Goal: Navigation & Orientation: Understand site structure

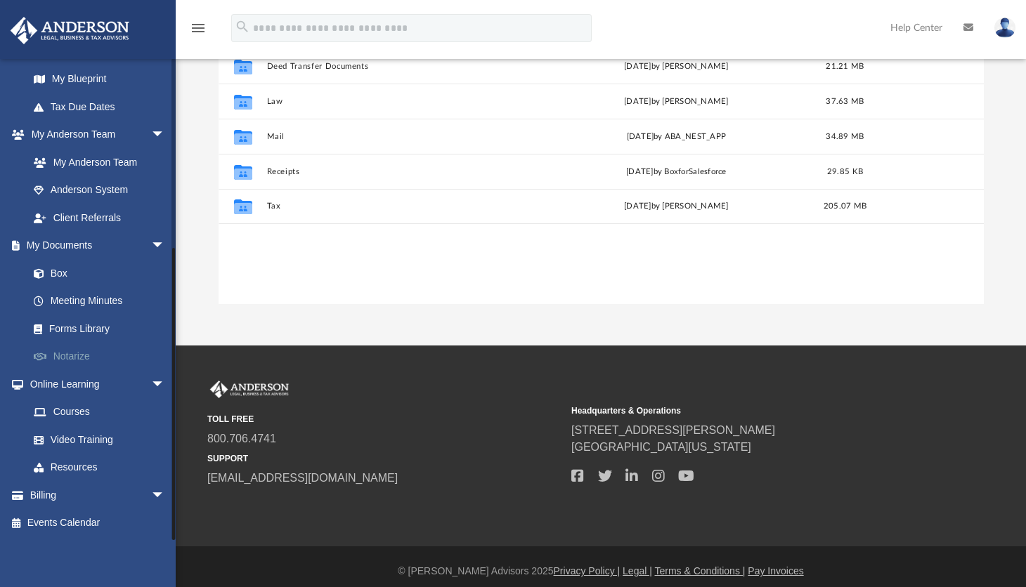
scroll to position [239, 0]
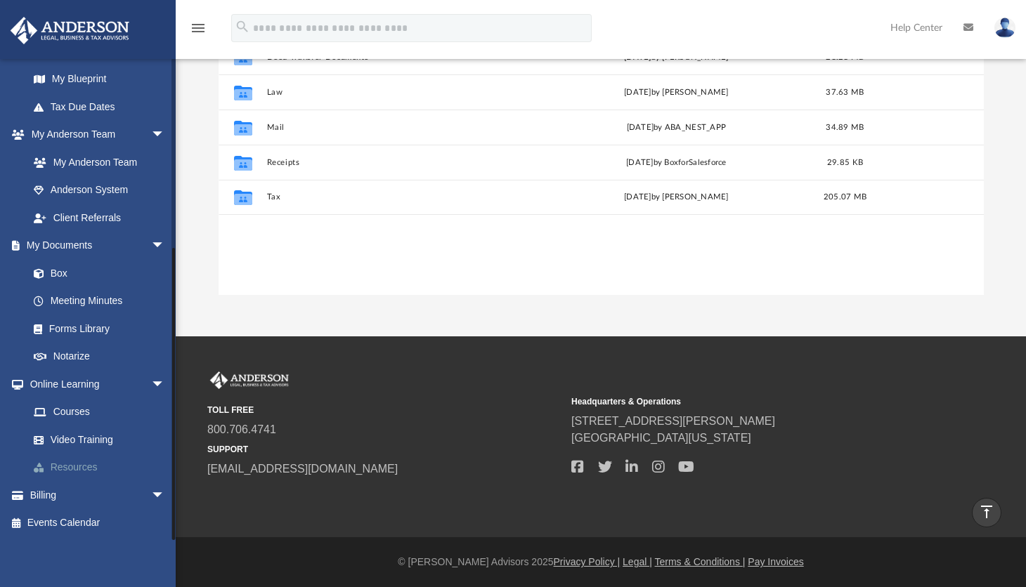
click at [79, 464] on link "Resources" at bounding box center [103, 468] width 167 height 28
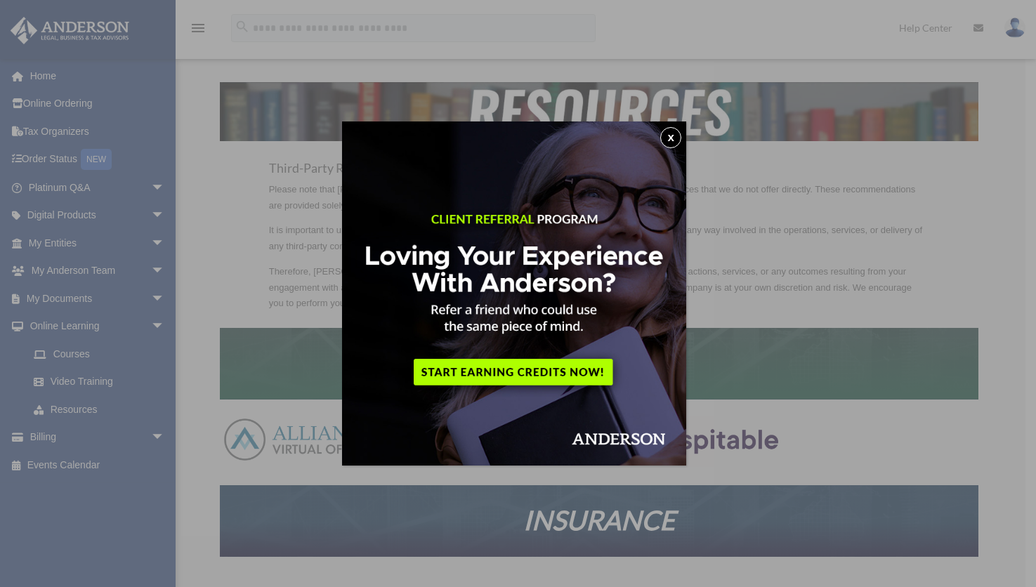
click at [676, 136] on button "x" at bounding box center [670, 137] width 21 height 21
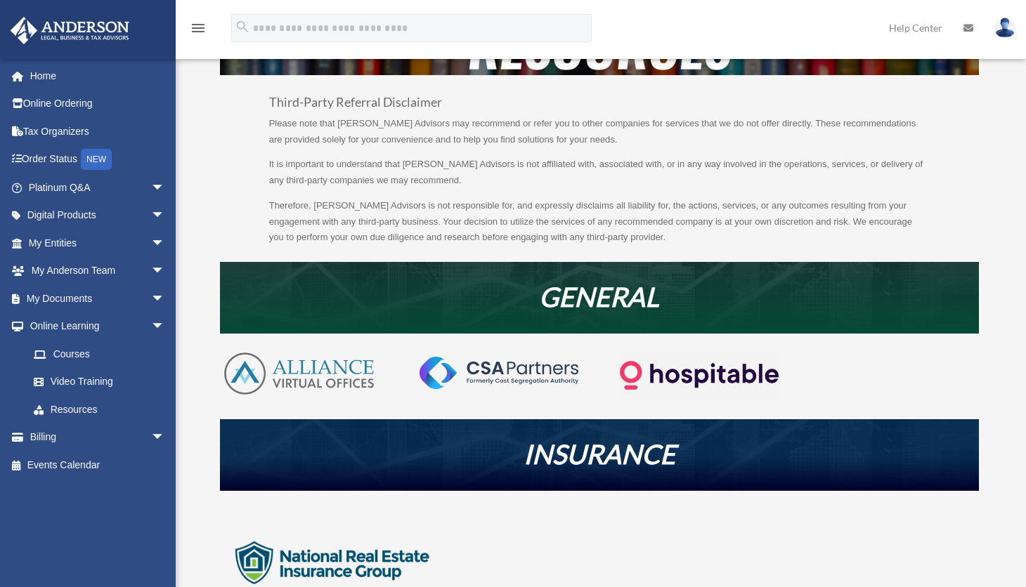
scroll to position [41, 0]
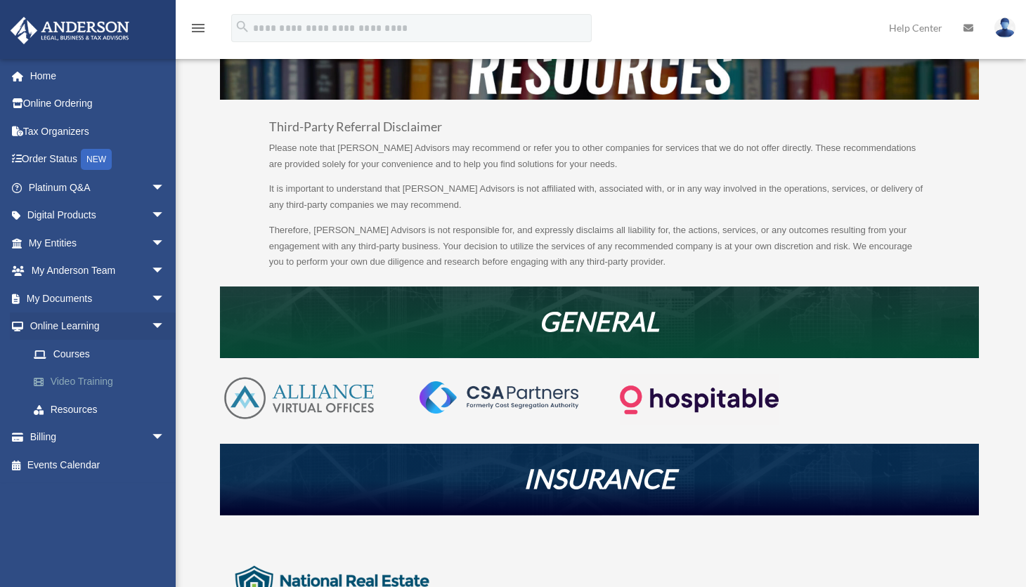
click at [74, 379] on link "Video Training" at bounding box center [103, 382] width 167 height 28
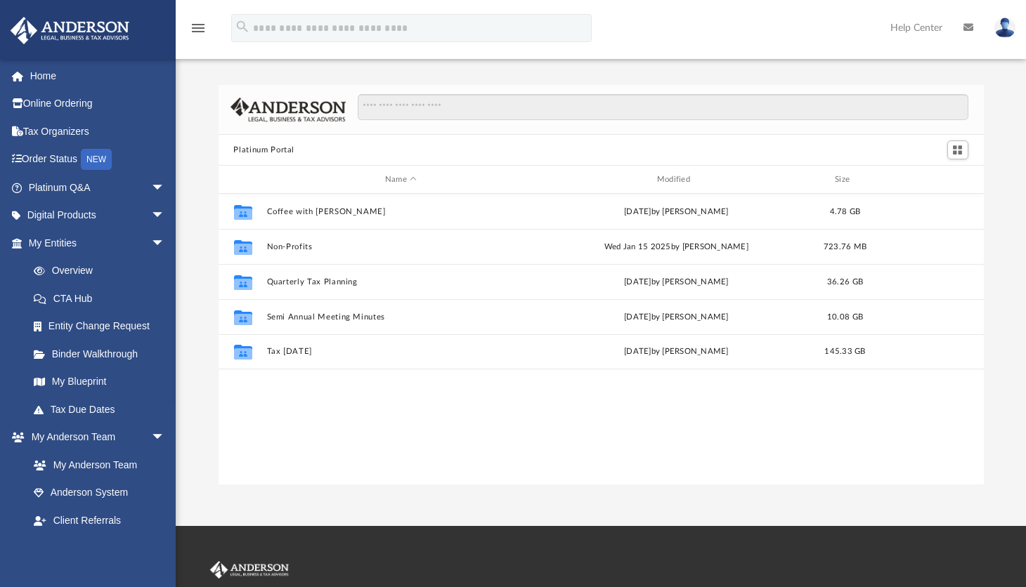
scroll to position [309, 755]
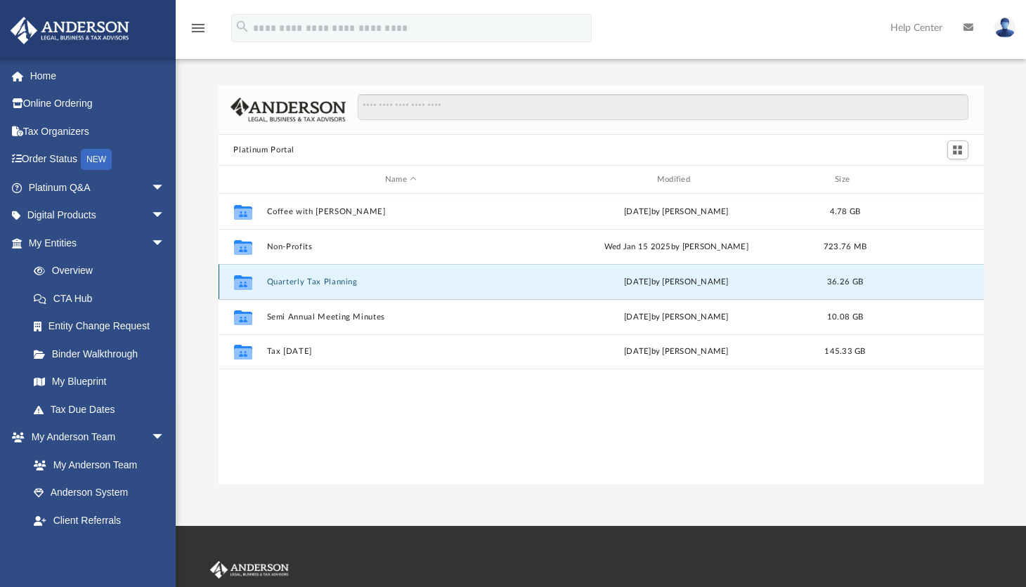
click at [288, 280] on button "Quarterly Tax Planning" at bounding box center [400, 282] width 269 height 9
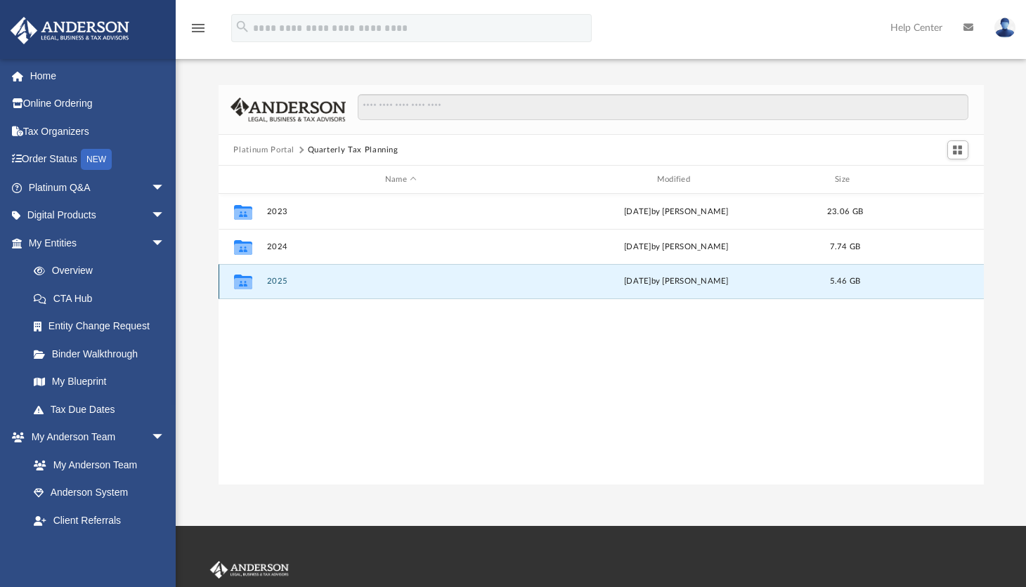
click at [275, 280] on button "2025" at bounding box center [400, 281] width 269 height 9
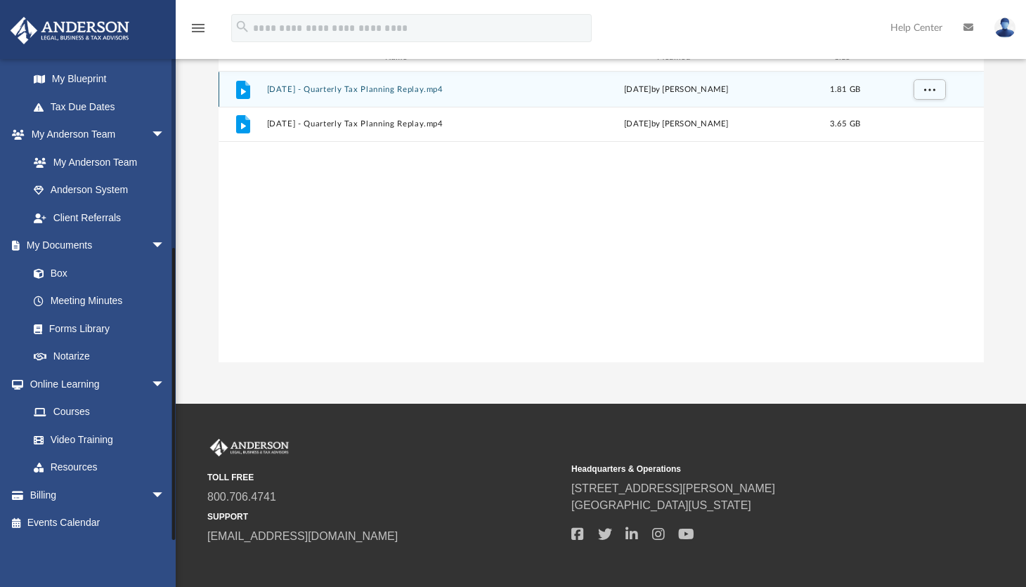
scroll to position [141, 0]
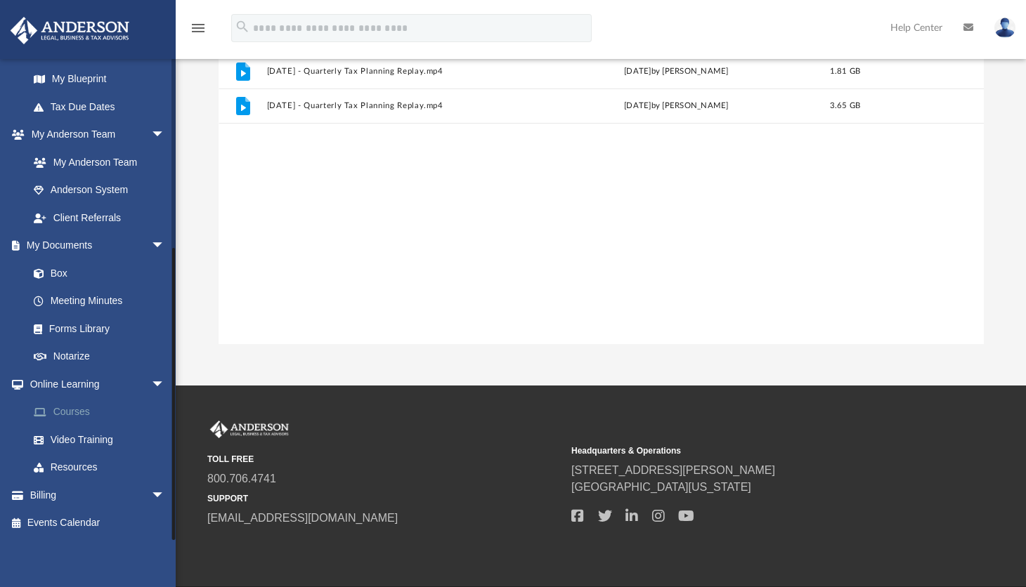
click at [79, 405] on link "Courses" at bounding box center [103, 412] width 167 height 28
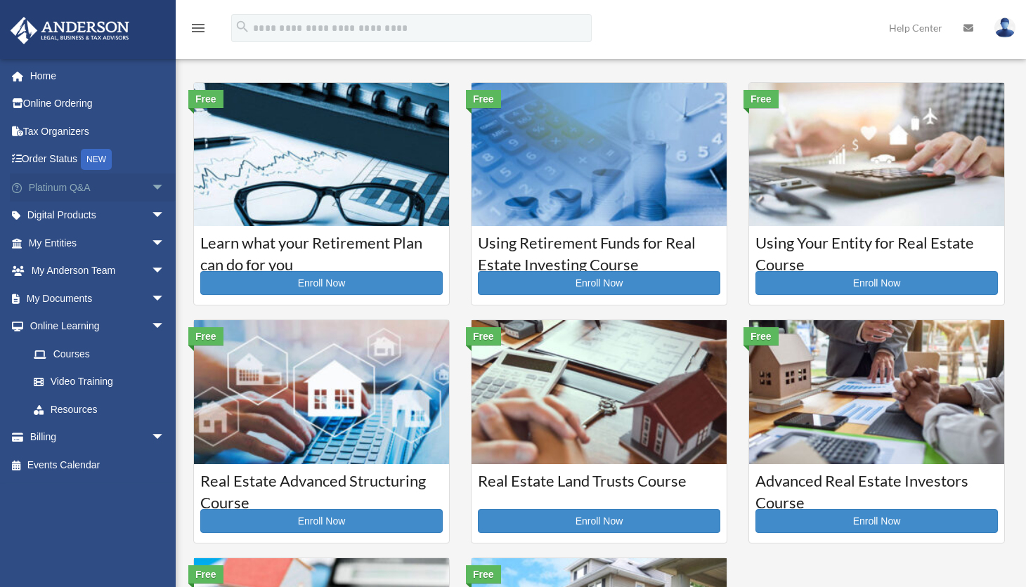
click at [131, 189] on link "Platinum Q&A arrow_drop_down" at bounding box center [98, 188] width 176 height 28
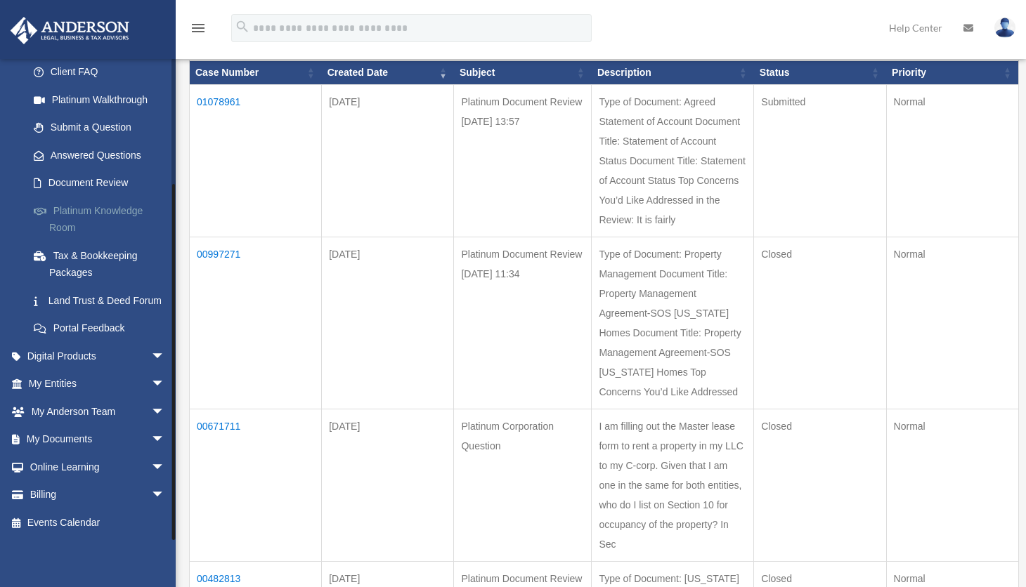
scroll to position [211, 0]
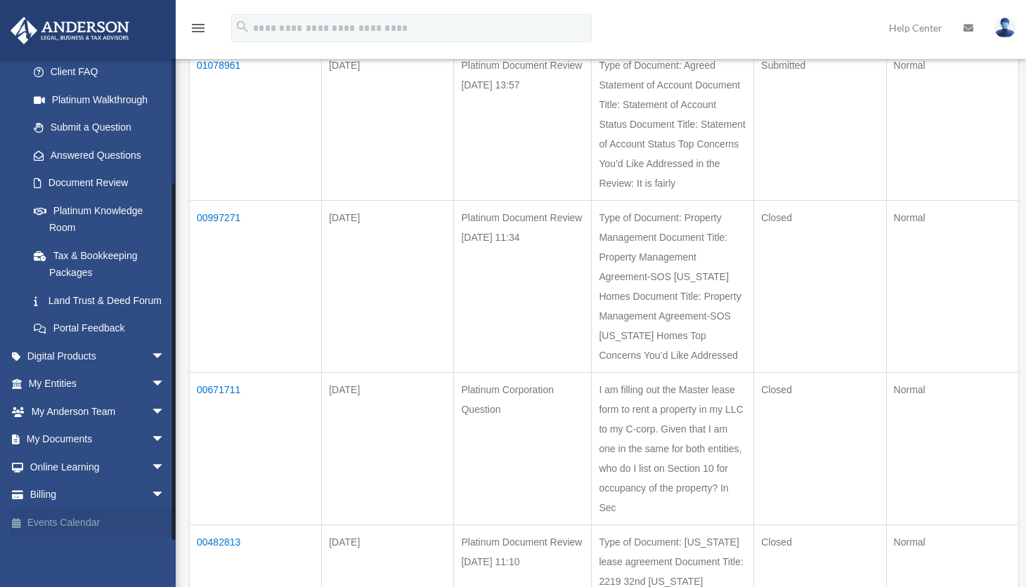
click at [75, 518] on link "Events Calendar" at bounding box center [98, 523] width 176 height 28
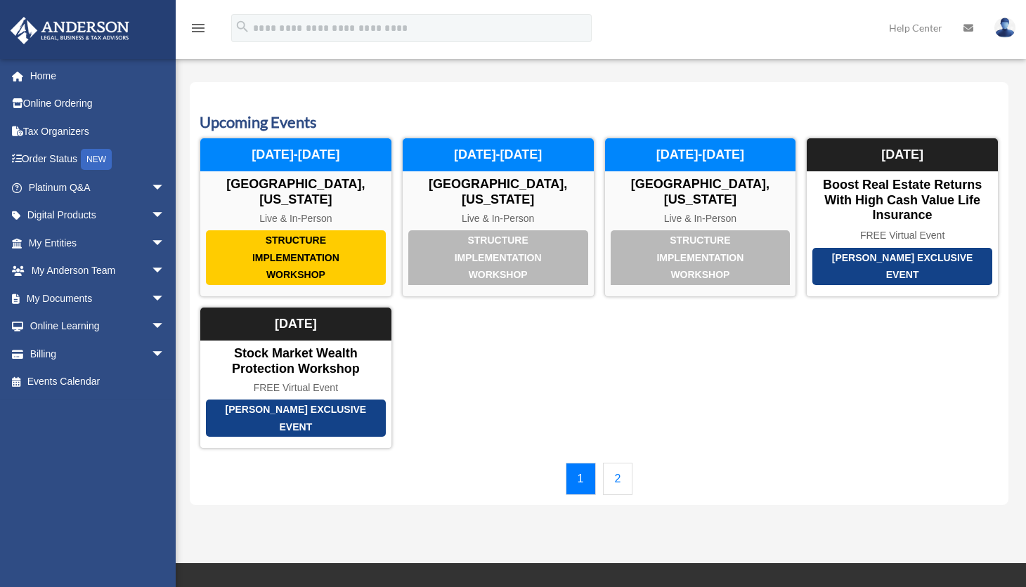
click at [625, 475] on link "2" at bounding box center [618, 479] width 30 height 32
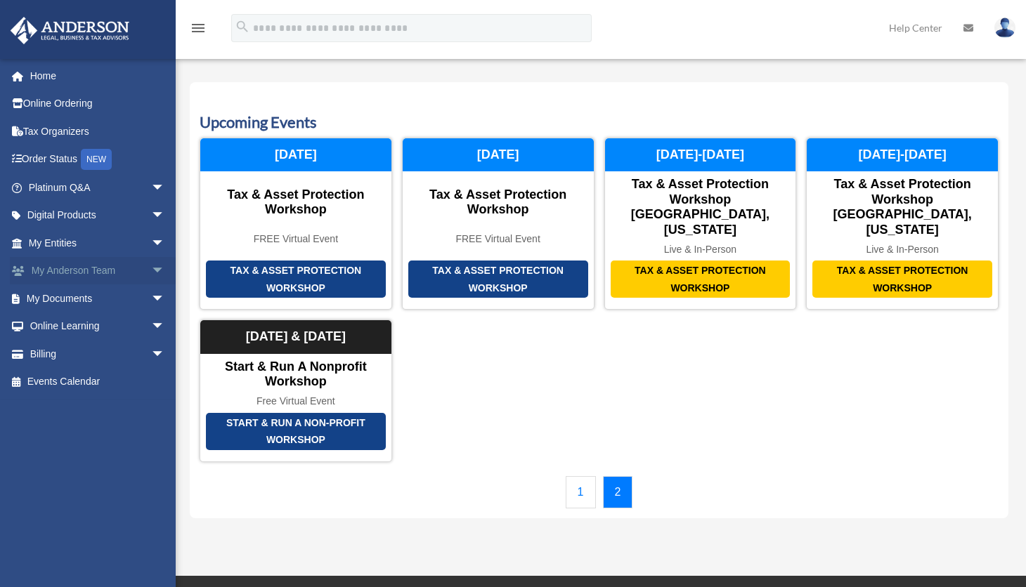
click at [60, 266] on link "My Anderson Team arrow_drop_down" at bounding box center [98, 271] width 176 height 28
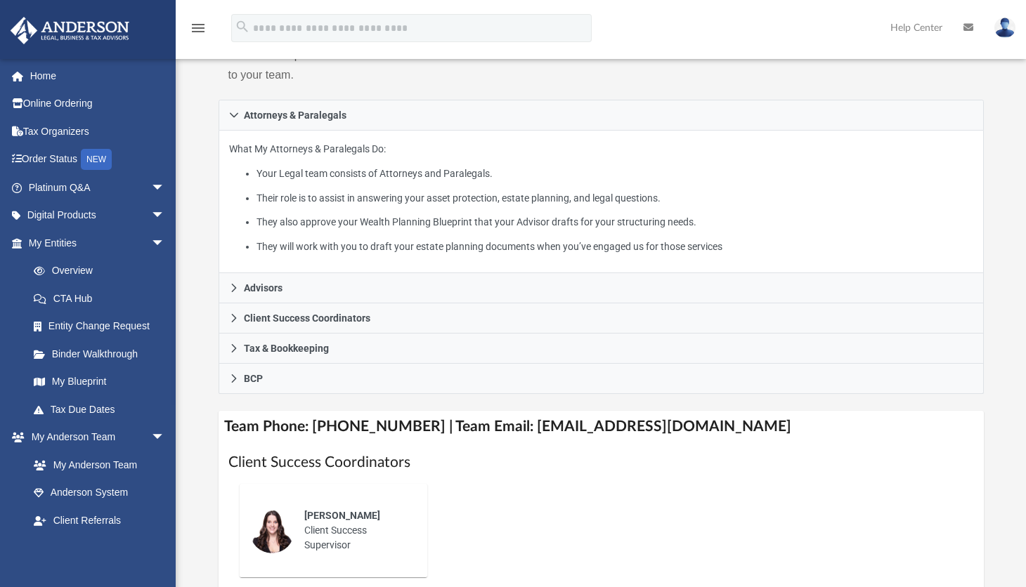
scroll to position [281, 0]
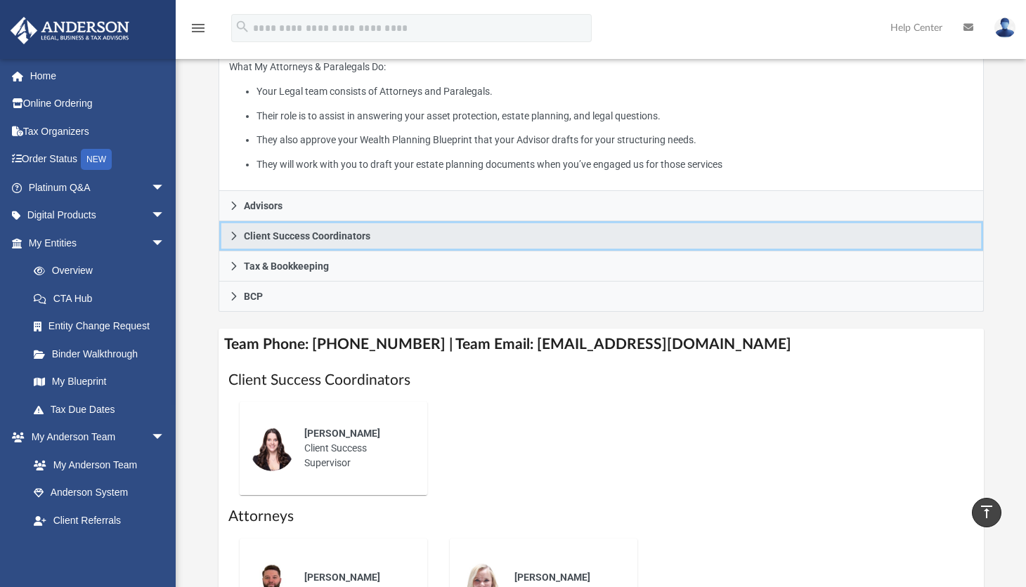
click at [240, 236] on link "Client Success Coordinators" at bounding box center [601, 236] width 765 height 30
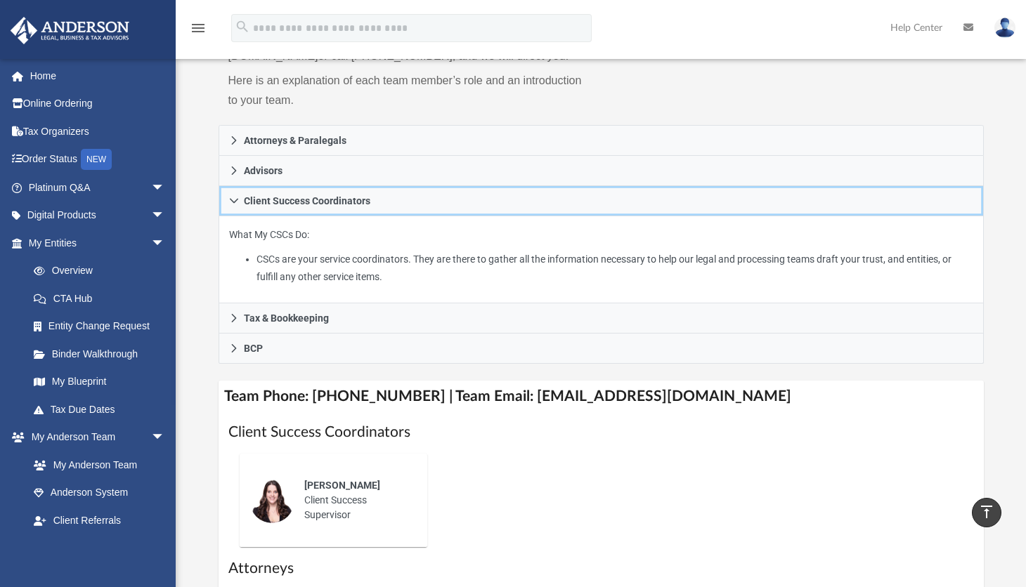
scroll to position [141, 0]
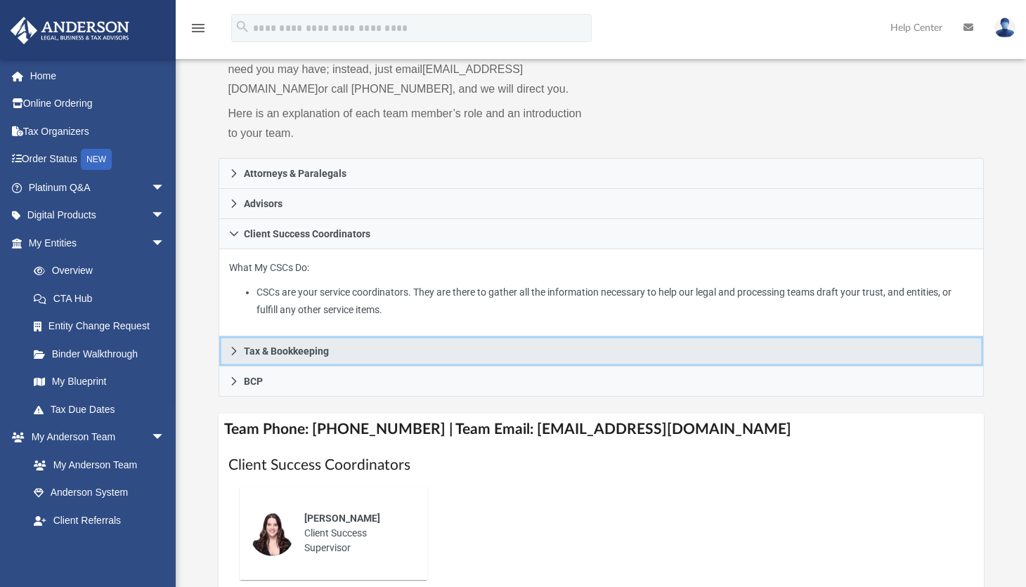
click at [236, 344] on link "Tax & Bookkeeping" at bounding box center [601, 352] width 765 height 30
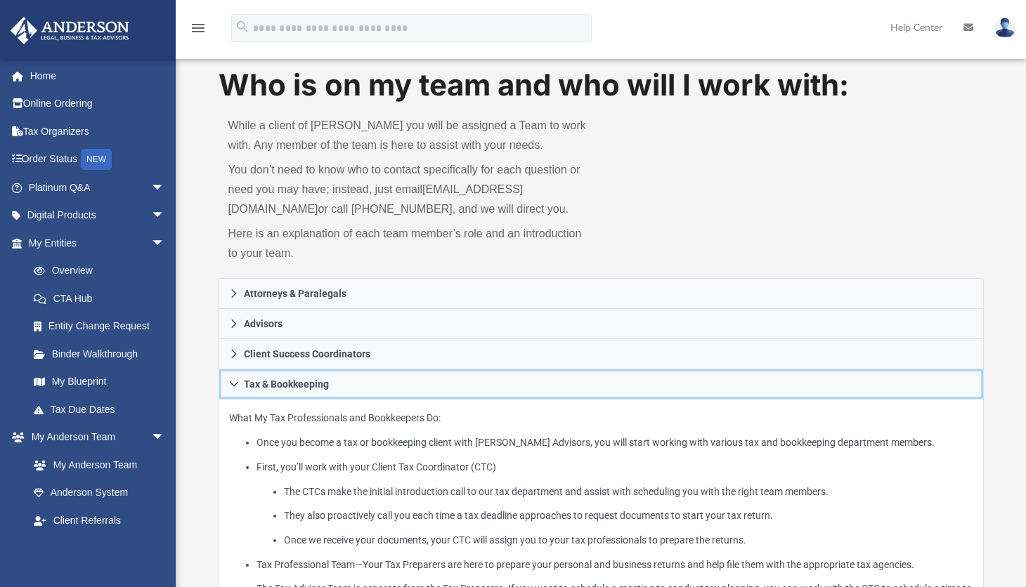
scroll to position [0, 0]
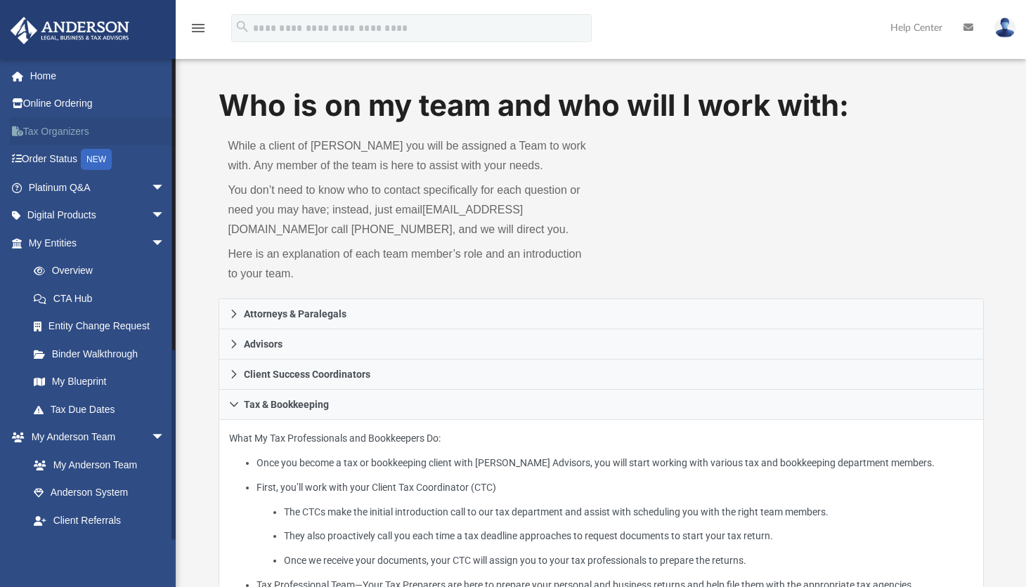
click at [52, 129] on link "Tax Organizers" at bounding box center [98, 131] width 176 height 28
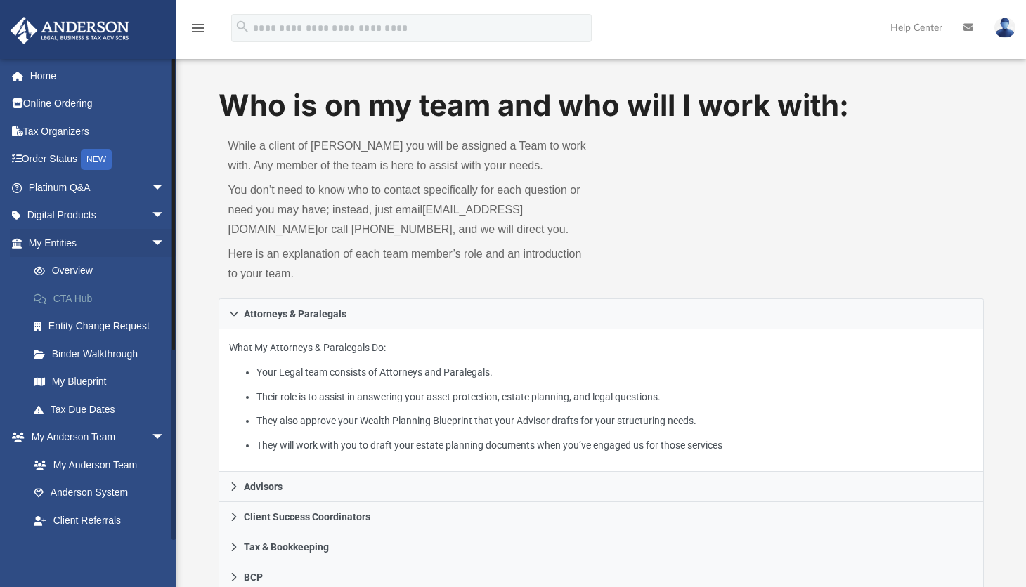
click at [71, 297] on link "CTA Hub" at bounding box center [103, 299] width 167 height 28
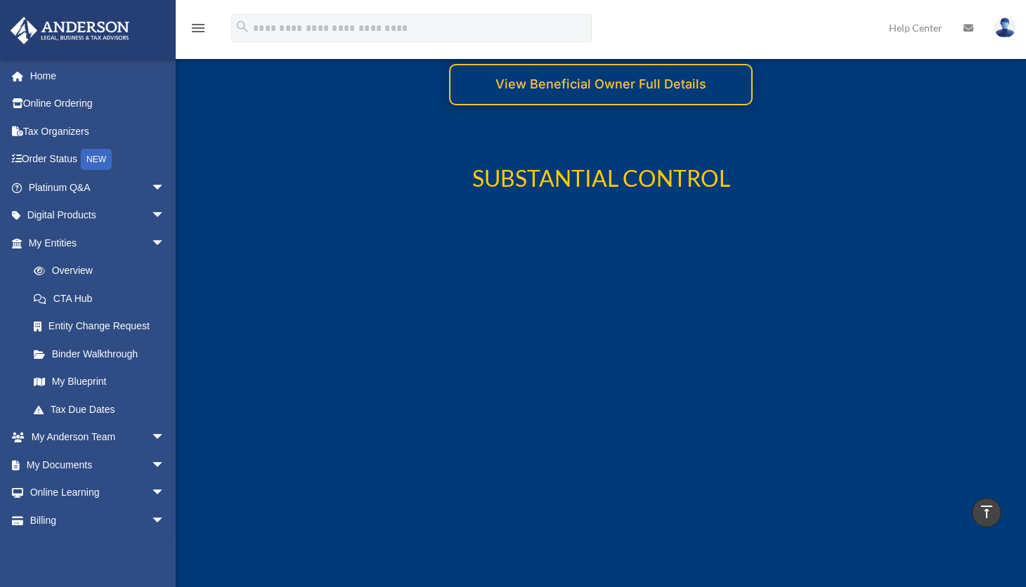
scroll to position [3724, 0]
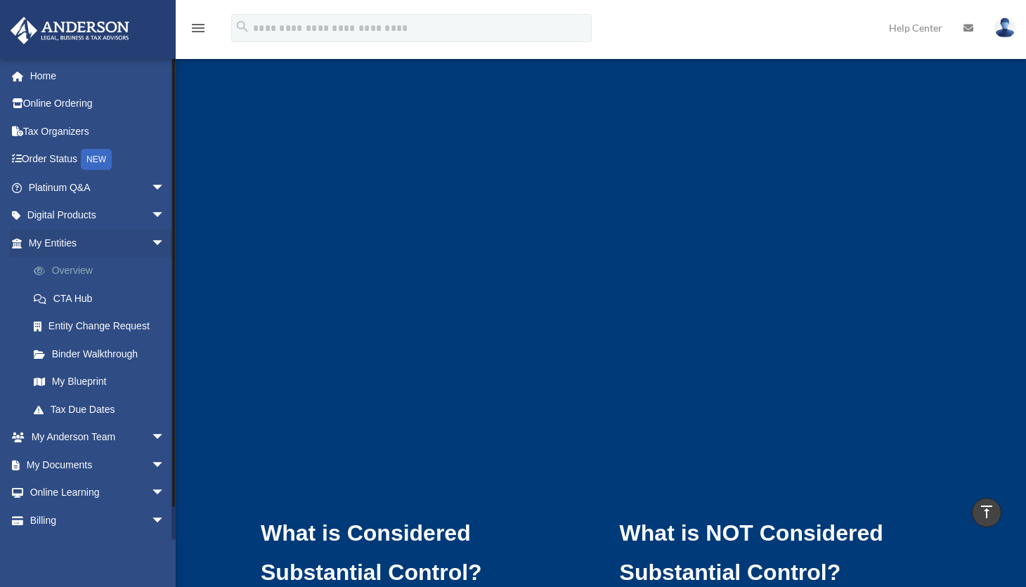
click at [65, 268] on link "Overview" at bounding box center [103, 271] width 167 height 28
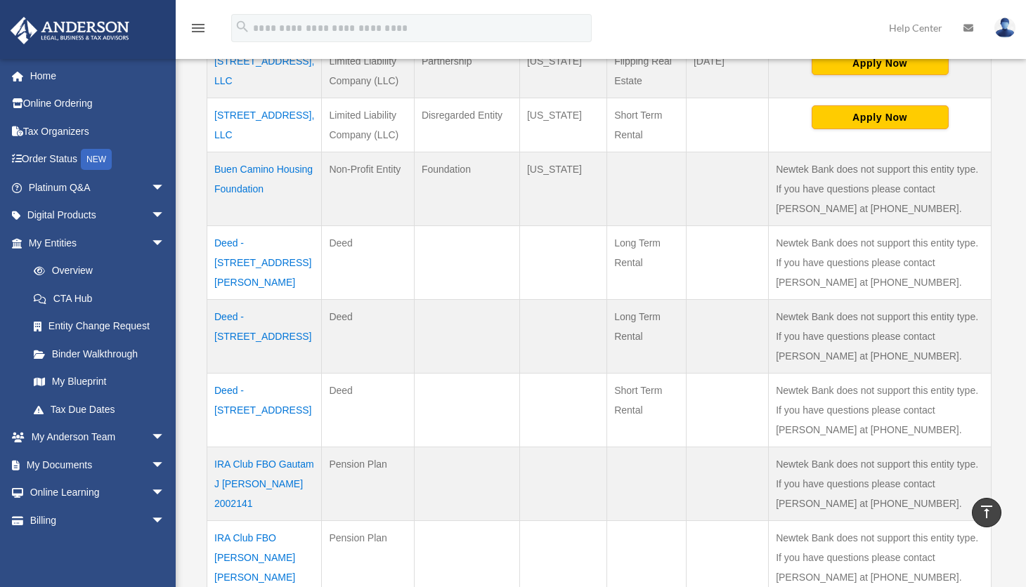
scroll to position [351, 0]
